Goal: Task Accomplishment & Management: Complete application form

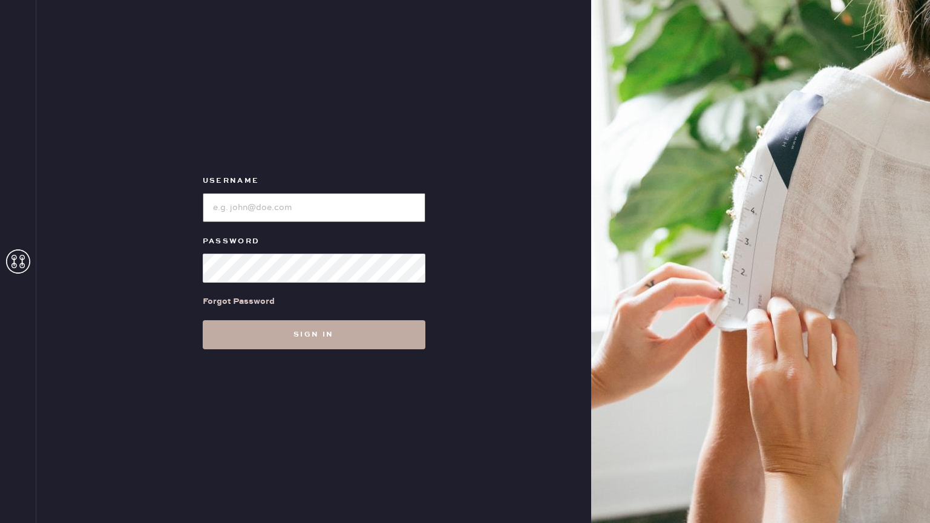
type input "reformationbond"
click at [296, 325] on button "Sign in" at bounding box center [314, 334] width 223 height 29
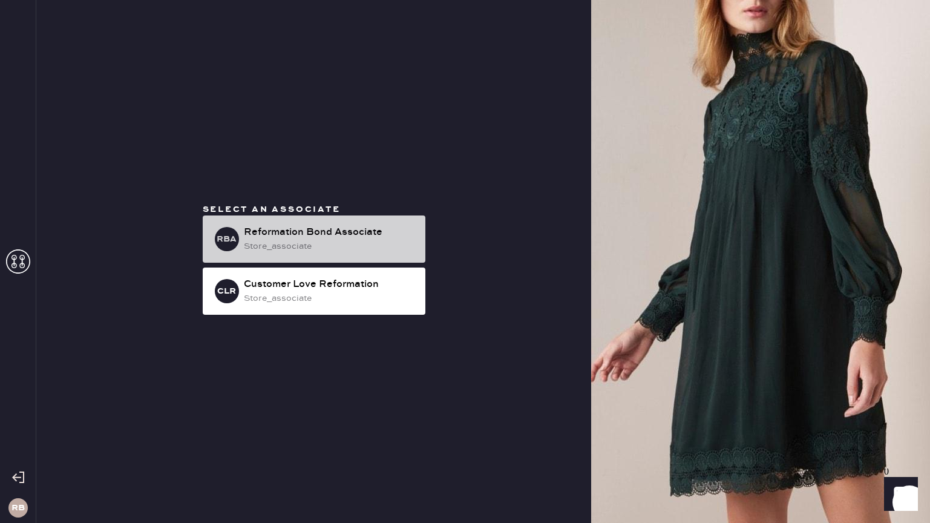
click at [330, 235] on div "Reformation Bond Associate" at bounding box center [330, 232] width 172 height 15
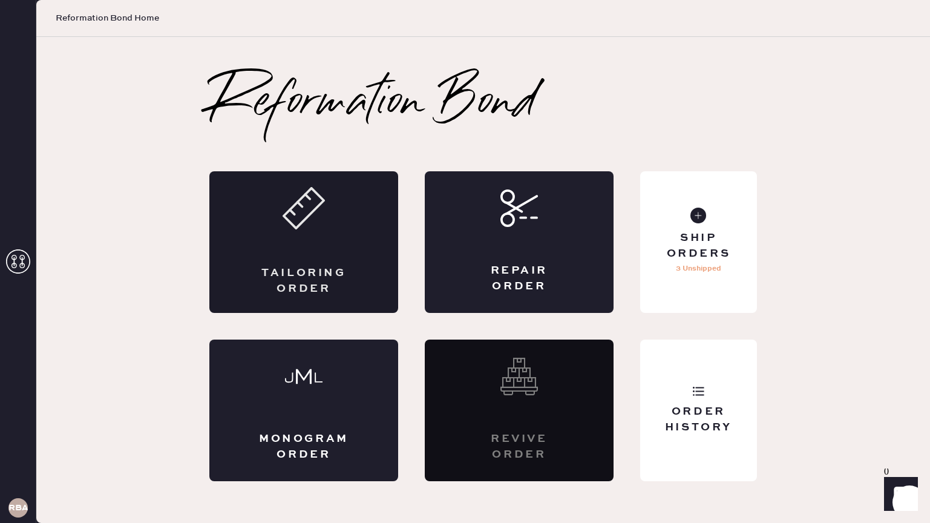
click at [366, 246] on div "Tailoring Order" at bounding box center [303, 242] width 189 height 142
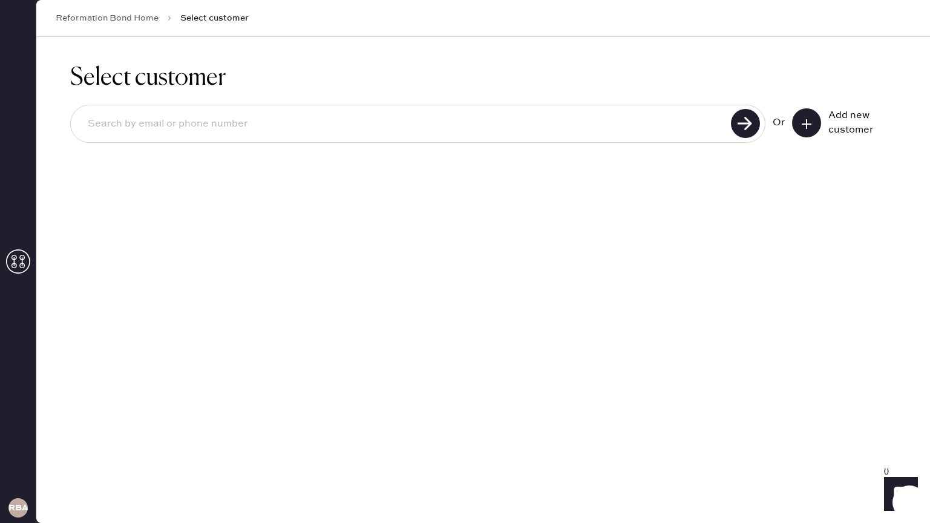
click at [811, 123] on icon at bounding box center [806, 124] width 12 height 12
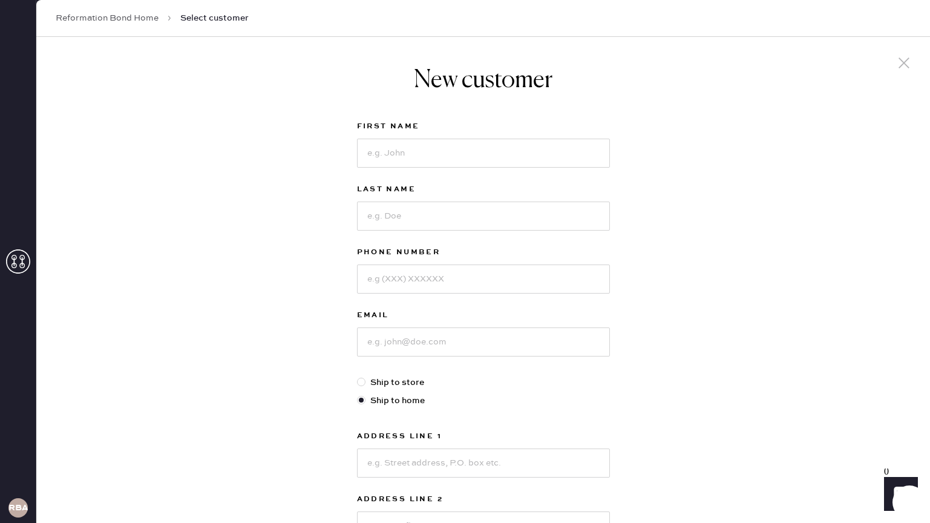
click at [401, 137] on div at bounding box center [483, 151] width 253 height 31
click at [402, 148] on input at bounding box center [483, 153] width 253 height 29
type input "[PERSON_NAME]"
type input "6616446673"
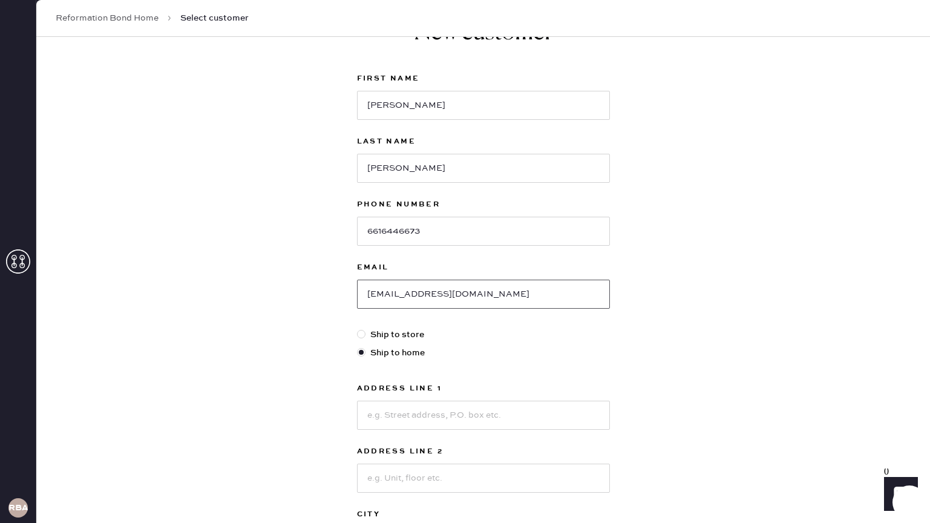
scroll to position [49, 0]
type input "[EMAIL_ADDRESS][DOMAIN_NAME]"
click at [425, 415] on input at bounding box center [483, 413] width 253 height 29
type input "[STREET_ADDRESS]"
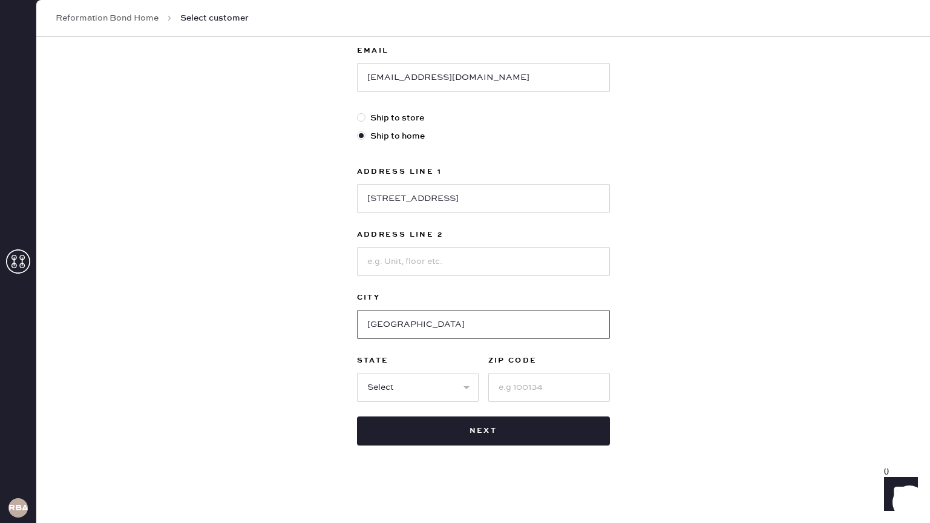
type input "[GEOGRAPHIC_DATA]"
click at [414, 392] on select "Select AK AL AR AZ CA CO CT [GEOGRAPHIC_DATA] DE FL [GEOGRAPHIC_DATA] HI [GEOGR…" at bounding box center [418, 387] width 122 height 29
select select "CA"
click at [523, 385] on input at bounding box center [549, 387] width 122 height 29
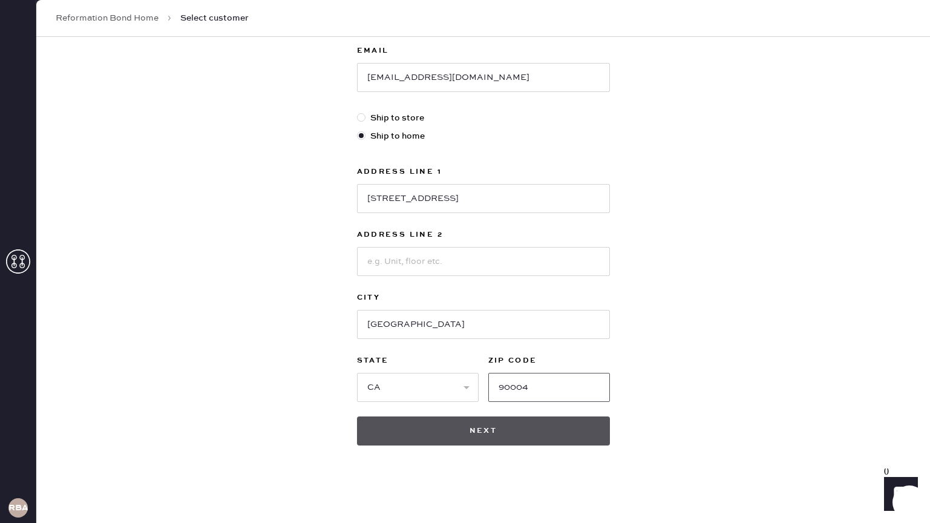
type input "90004"
click at [526, 435] on button "Next" at bounding box center [483, 430] width 253 height 29
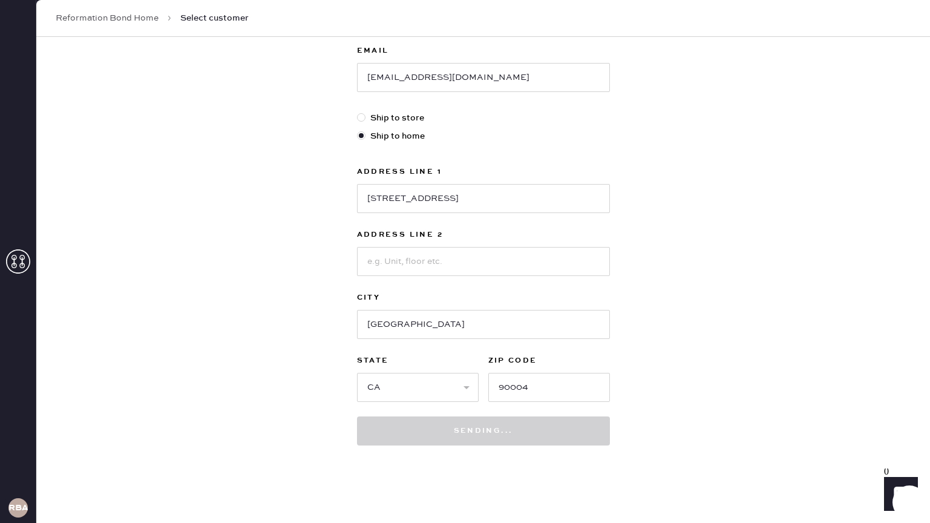
scroll to position [236, 0]
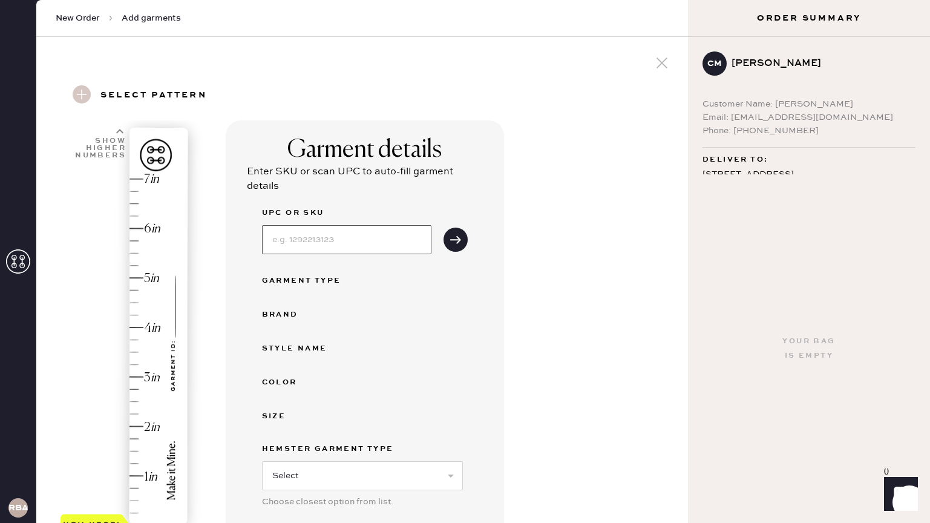
click at [336, 243] on input at bounding box center [346, 239] width 169 height 29
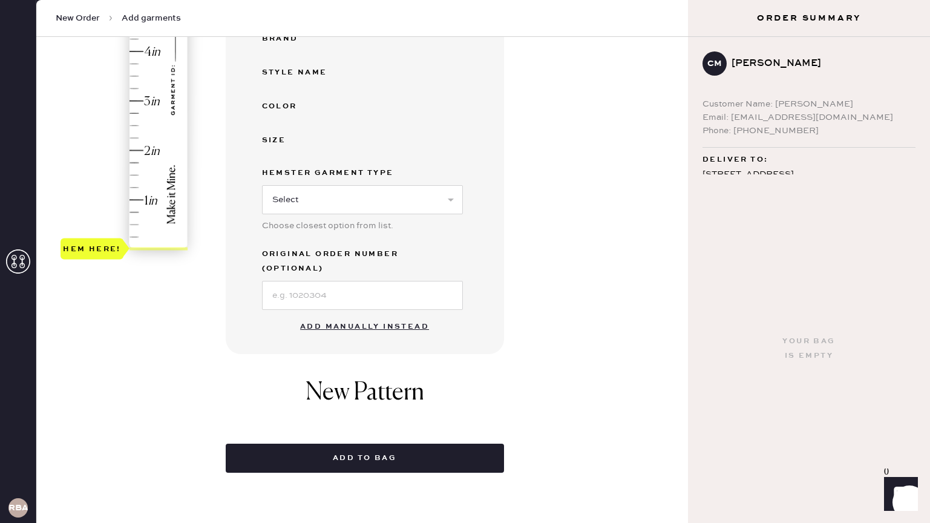
scroll to position [278, 0]
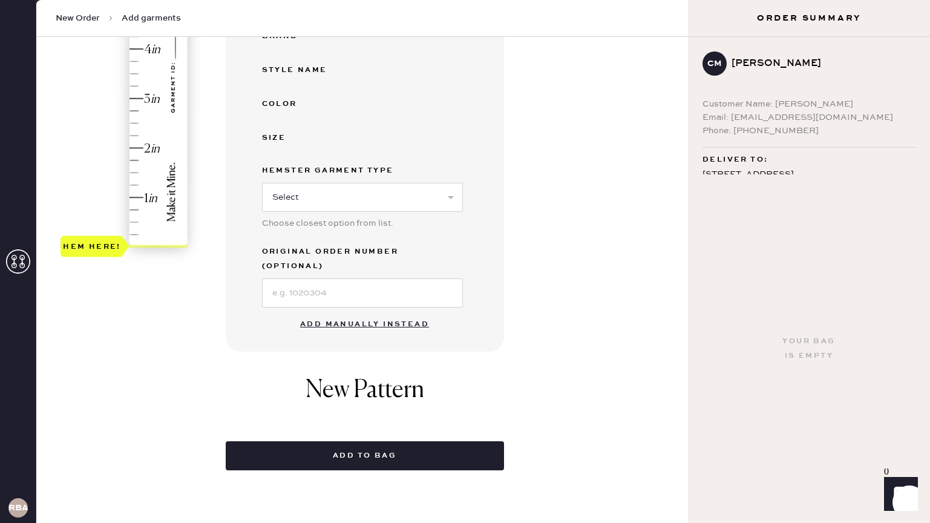
click at [362, 312] on button "Add manually instead" at bounding box center [364, 324] width 143 height 24
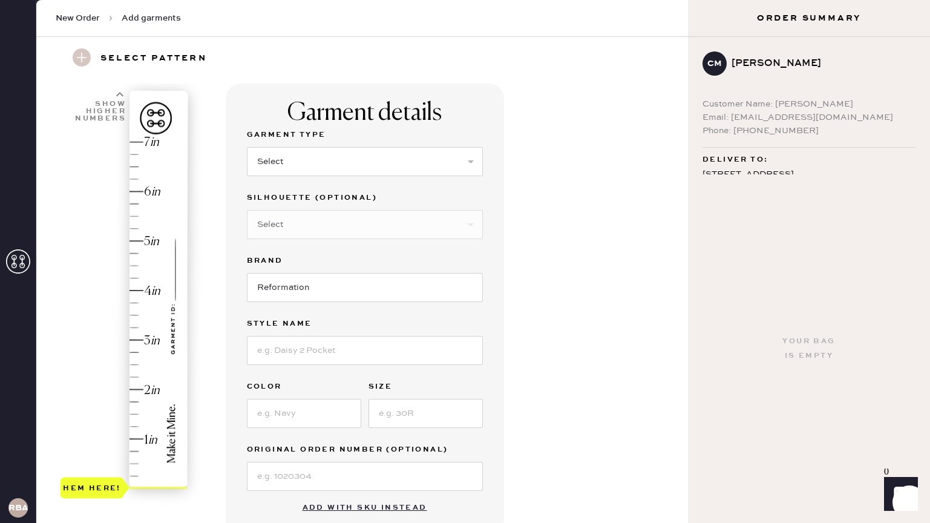
scroll to position [0, 0]
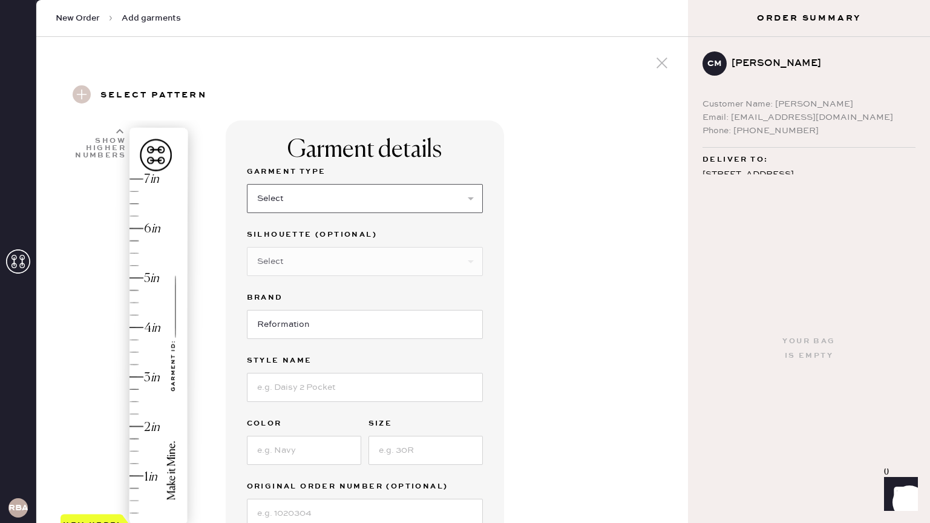
click at [339, 186] on select "Select Basic Skirt Jeans Leggings Pants Shorts Basic Sleeved Dress Basic Sleeve…" at bounding box center [365, 198] width 236 height 29
select select "2"
click at [329, 266] on select "Select Shorts Cropped Flare Boot Cut Straight Skinny Other" at bounding box center [365, 261] width 236 height 29
select select "7"
click at [329, 331] on input "Reformation" at bounding box center [365, 324] width 236 height 29
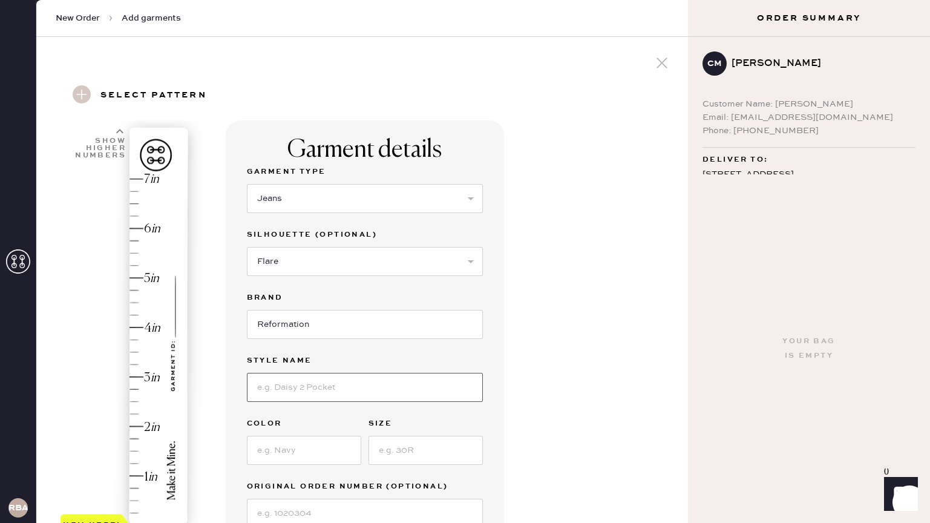
click at [330, 384] on input at bounding box center [365, 387] width 236 height 29
click at [352, 382] on input "[PERSON_NAME] High Rise" at bounding box center [365, 387] width 236 height 29
click at [296, 459] on input at bounding box center [304, 450] width 114 height 29
click at [417, 402] on div "Garment Type Select Basic Skirt Jeans Leggings Pants Shorts Basic Sleeved Dress…" at bounding box center [365, 346] width 236 height 363
click at [391, 393] on input "[PERSON_NAME] High Rise Studded" at bounding box center [365, 387] width 236 height 29
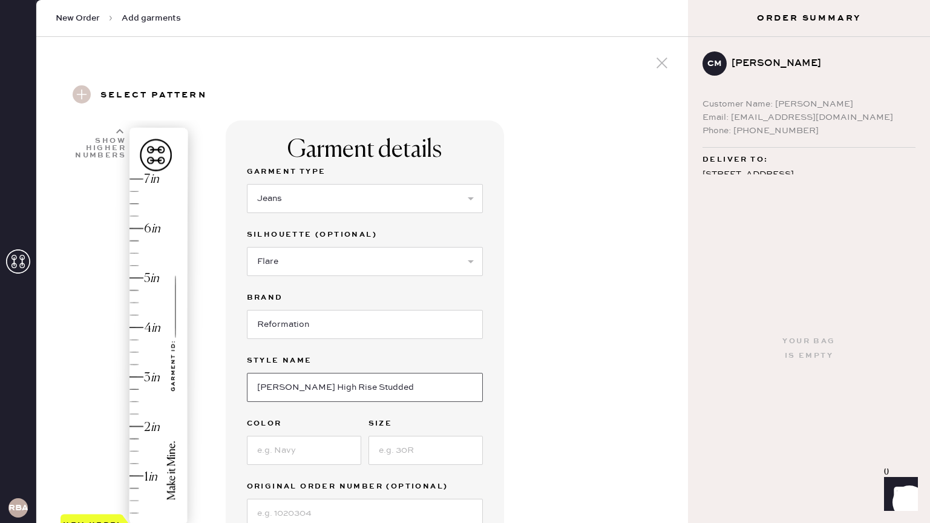
click at [391, 393] on input "[PERSON_NAME] High Rise Studded" at bounding box center [365, 387] width 236 height 29
type input "[PERSON_NAME] High Rise"
click at [285, 450] on input at bounding box center [304, 450] width 114 height 29
type input "Chesapeake Studded"
click at [414, 456] on input at bounding box center [425, 450] width 114 height 29
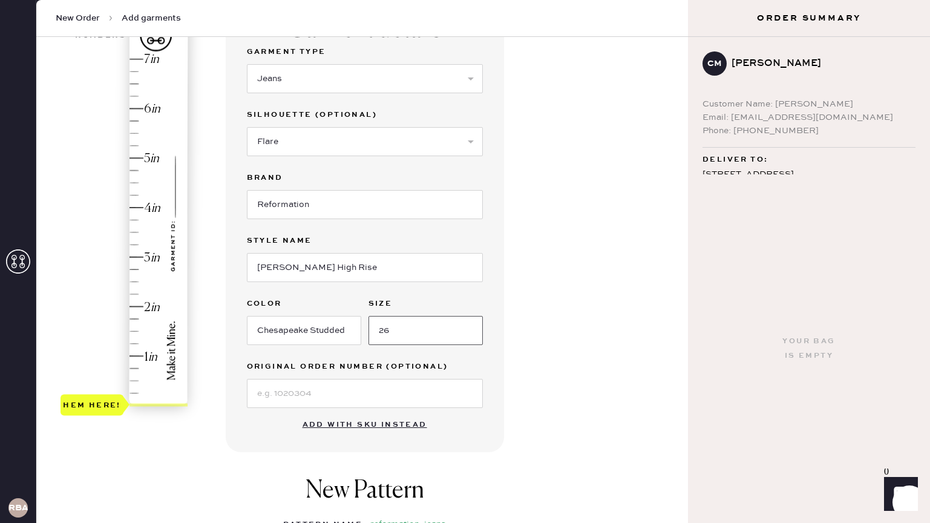
scroll to position [122, 0]
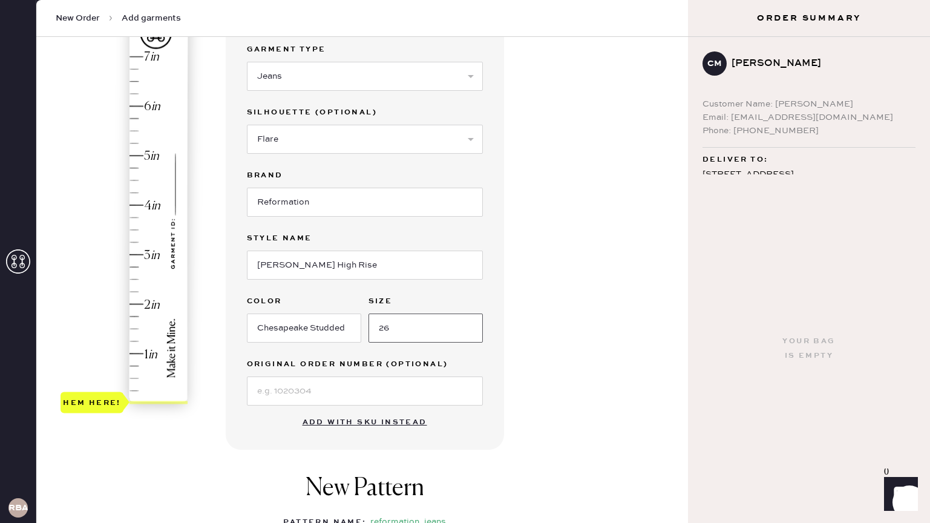
type input "26"
click at [298, 381] on input at bounding box center [365, 390] width 236 height 29
click at [575, 410] on div "Garment details Garment Type Select Basic Skirt Jeans Leggings Pants Shorts Bas…" at bounding box center [452, 341] width 453 height 687
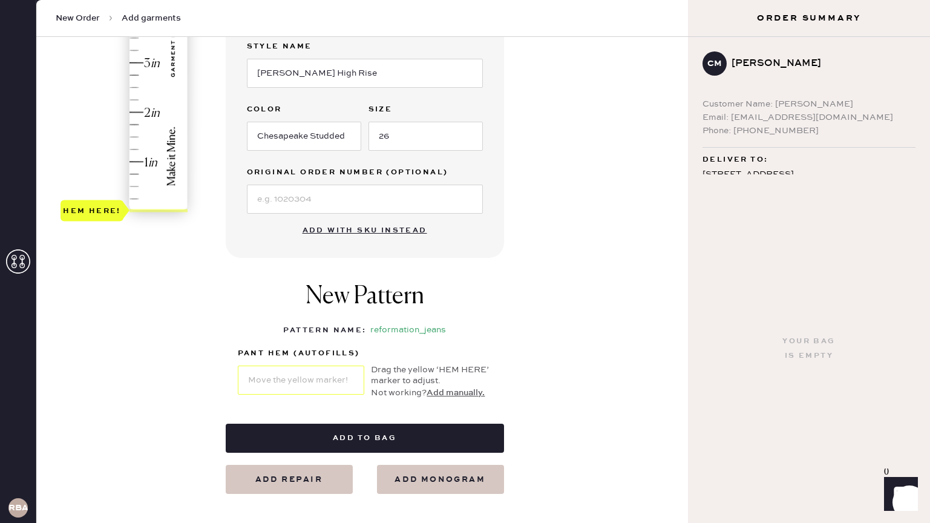
scroll to position [312, 0]
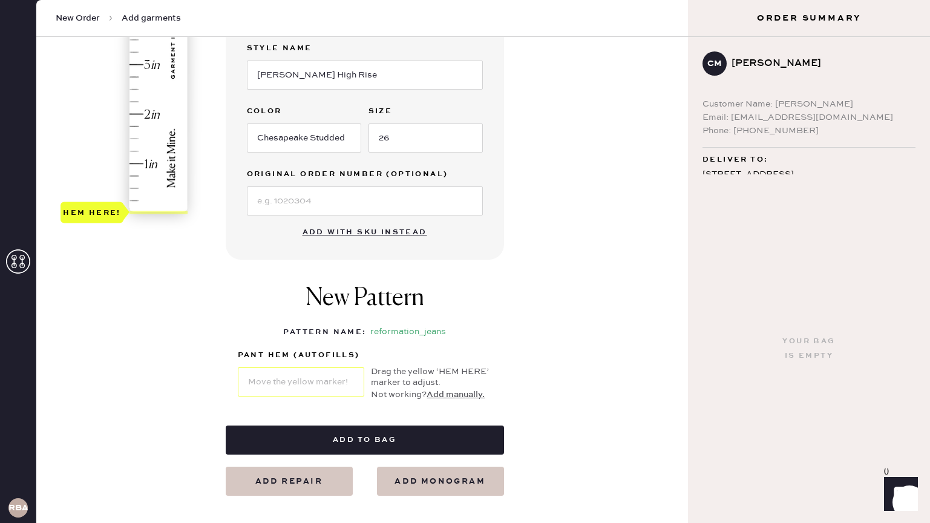
type input "1.75"
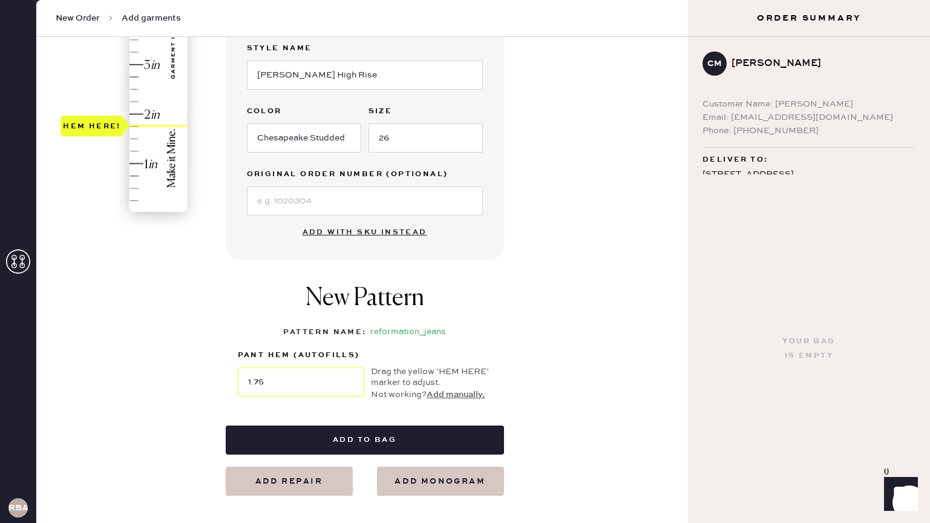
click at [136, 126] on div "Hem here!" at bounding box center [124, 39] width 129 height 357
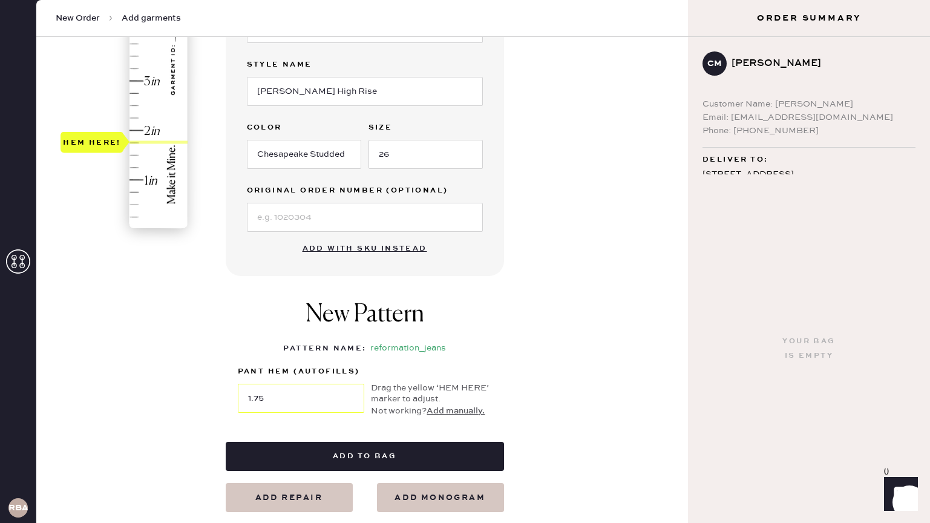
scroll to position [294, 0]
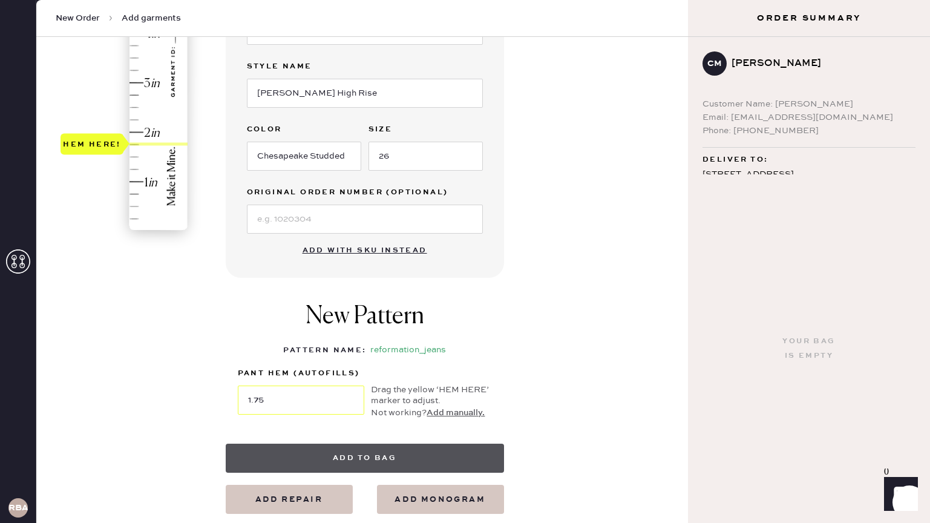
click at [374, 455] on button "Add to bag" at bounding box center [365, 457] width 278 height 29
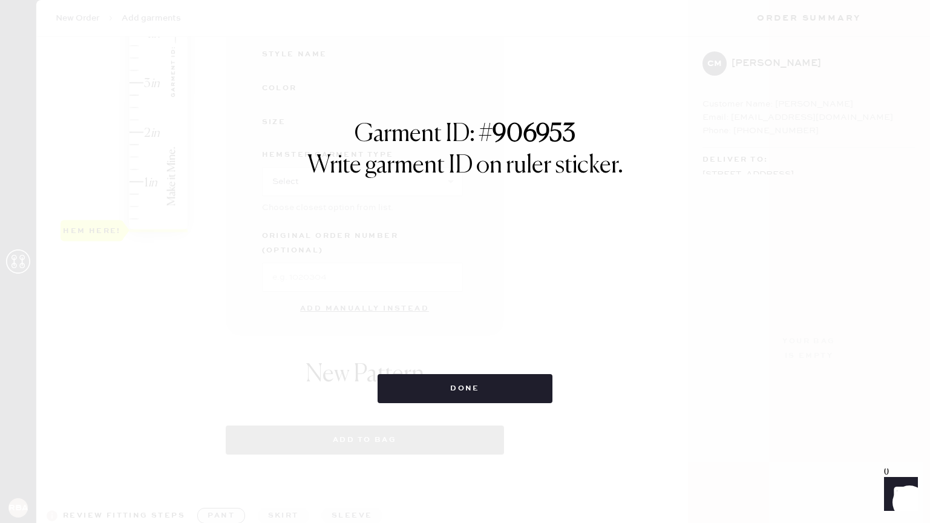
select select "2"
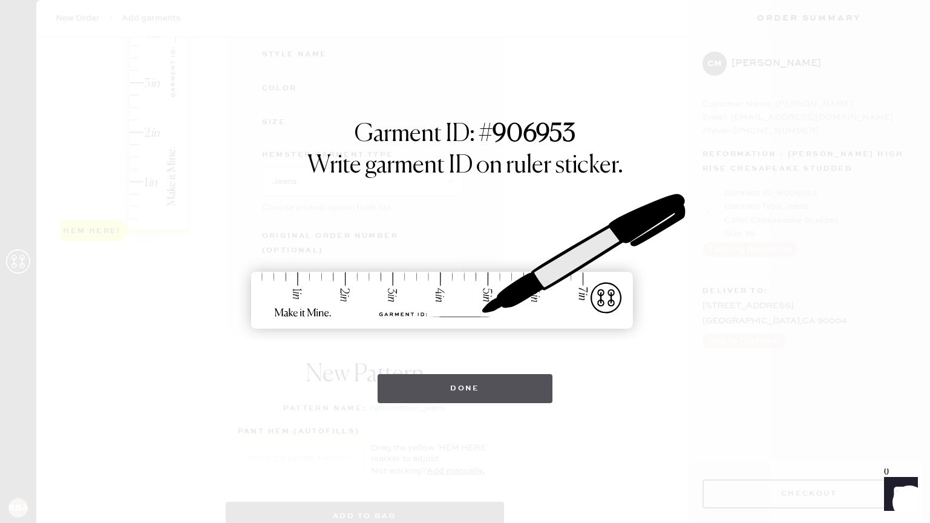
click at [492, 399] on button "Done" at bounding box center [465, 388] width 175 height 29
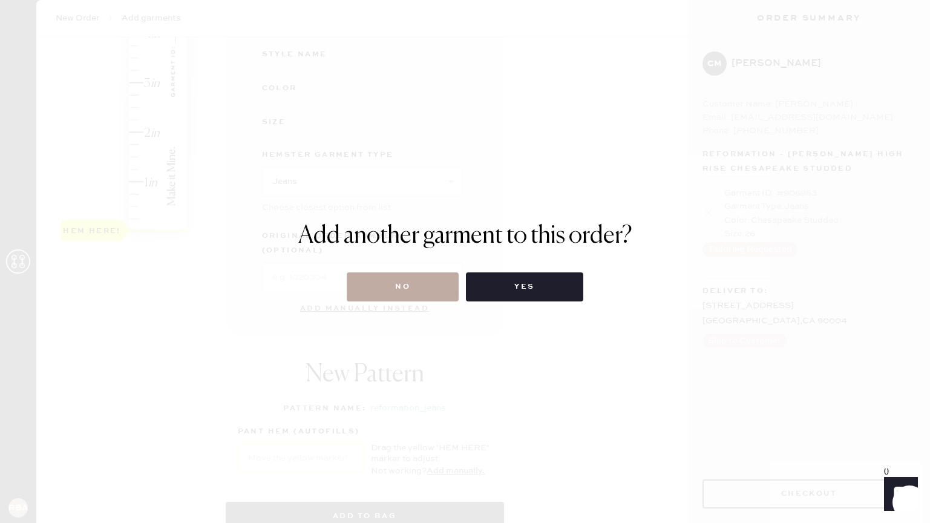
click at [420, 281] on button "No" at bounding box center [403, 286] width 112 height 29
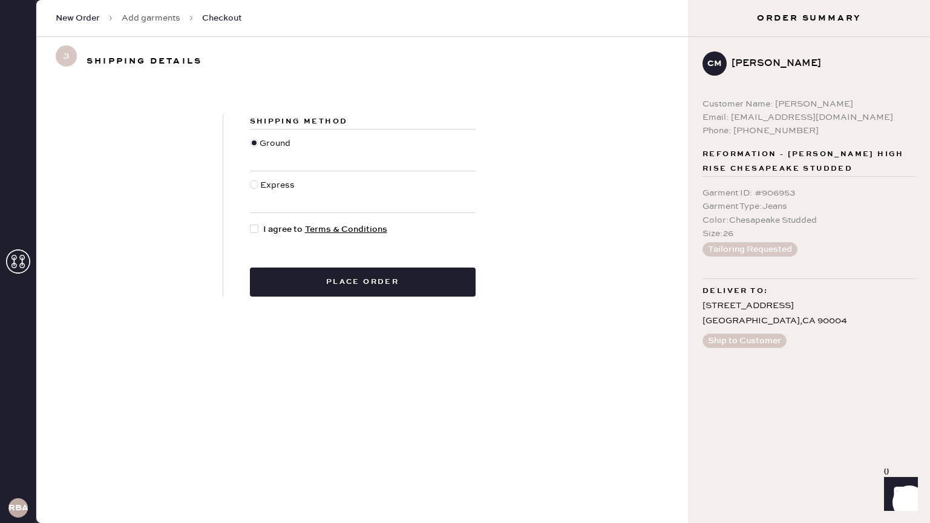
click at [253, 226] on div at bounding box center [254, 228] width 8 height 8
click at [250, 223] on input "I agree to Terms & Conditions" at bounding box center [250, 223] width 1 height 1
checkbox input "true"
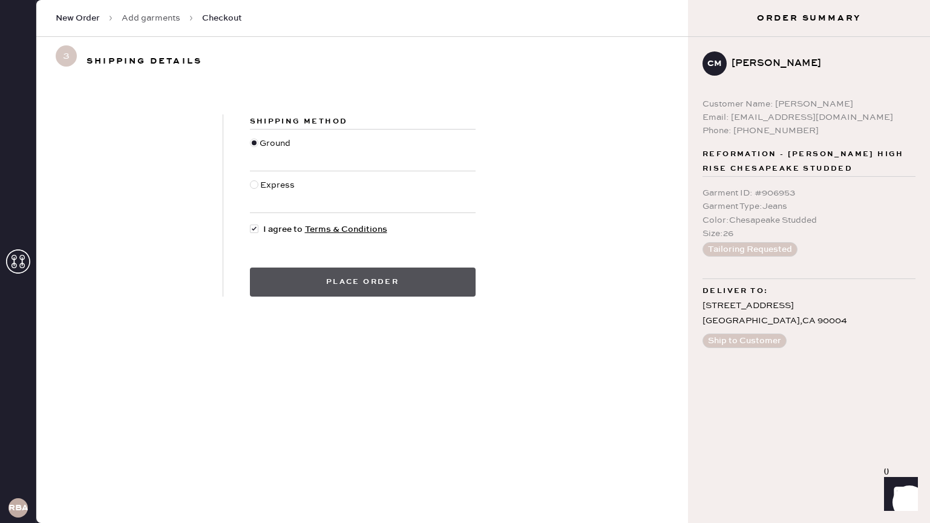
click at [355, 275] on button "Place order" at bounding box center [363, 281] width 226 height 29
